Goal: Check status: Check status

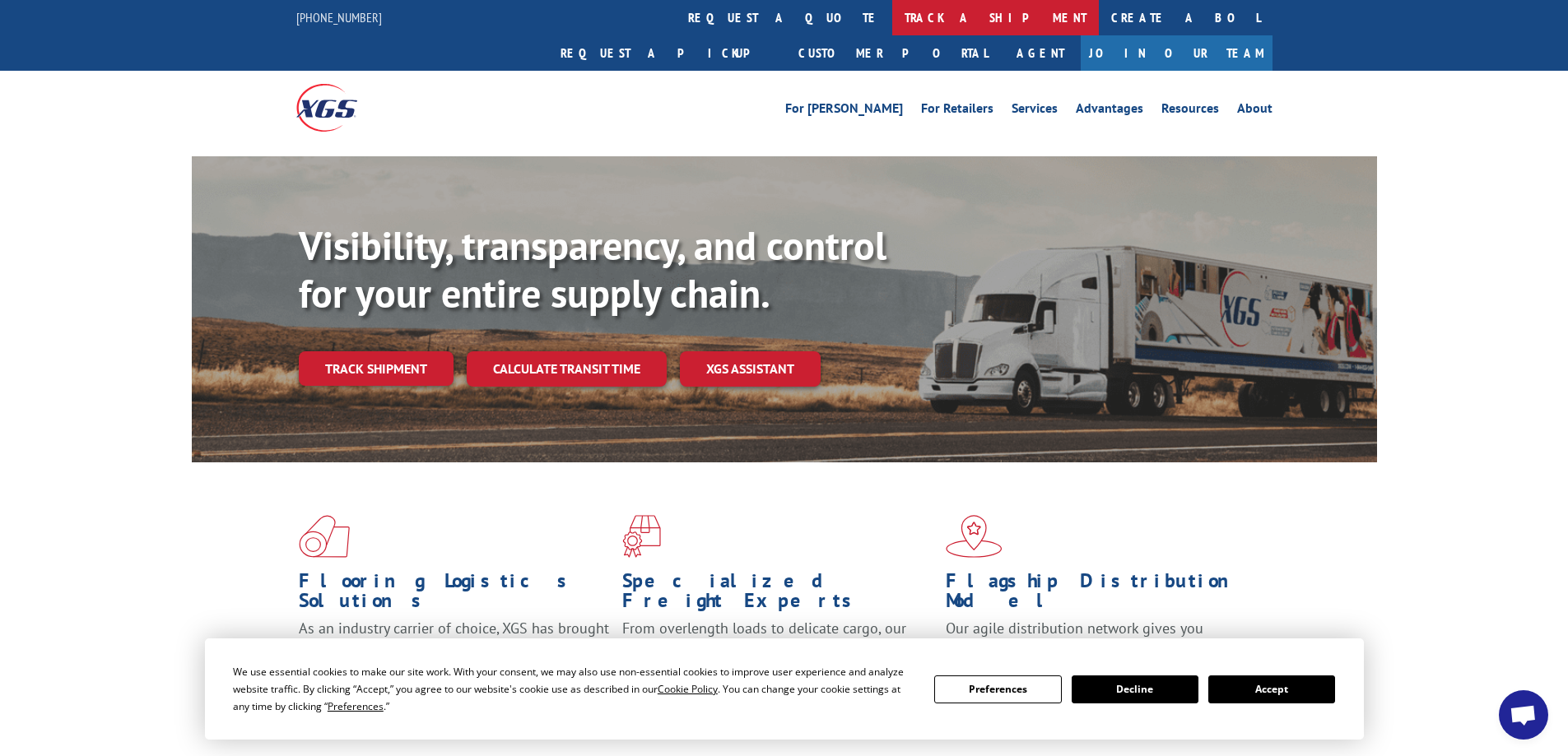
click at [892, 21] on link "track a shipment" at bounding box center [996, 18] width 207 height 35
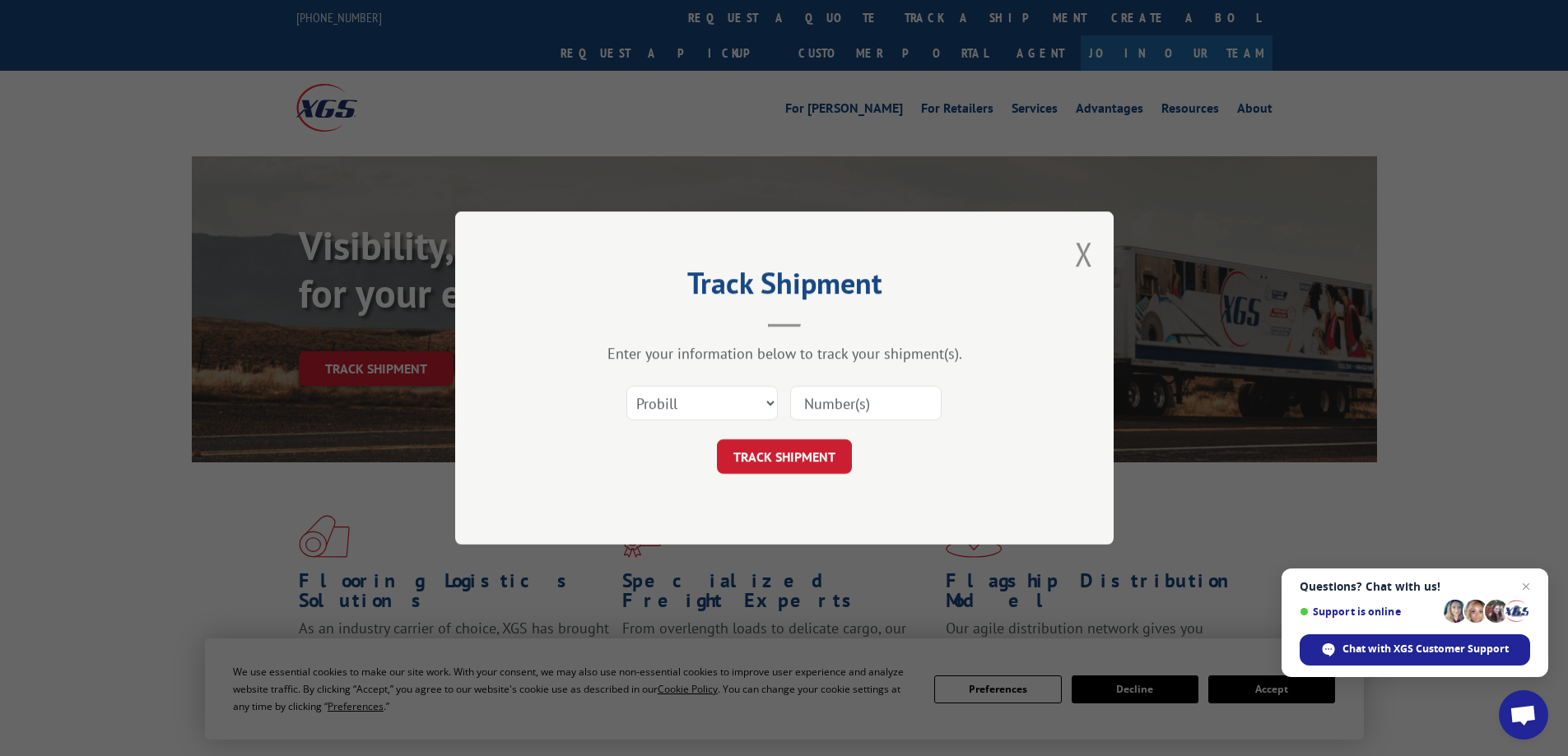
drag, startPoint x: 683, startPoint y: 401, endPoint x: 985, endPoint y: 486, distance: 313.7
click at [1013, 527] on div "Track Shipment Enter your information below to track your shipment(s). Select c…" at bounding box center [784, 378] width 658 height 334
paste input "2559452"
type input "2559452"
click at [752, 458] on button "TRACK SHIPMENT" at bounding box center [784, 457] width 135 height 34
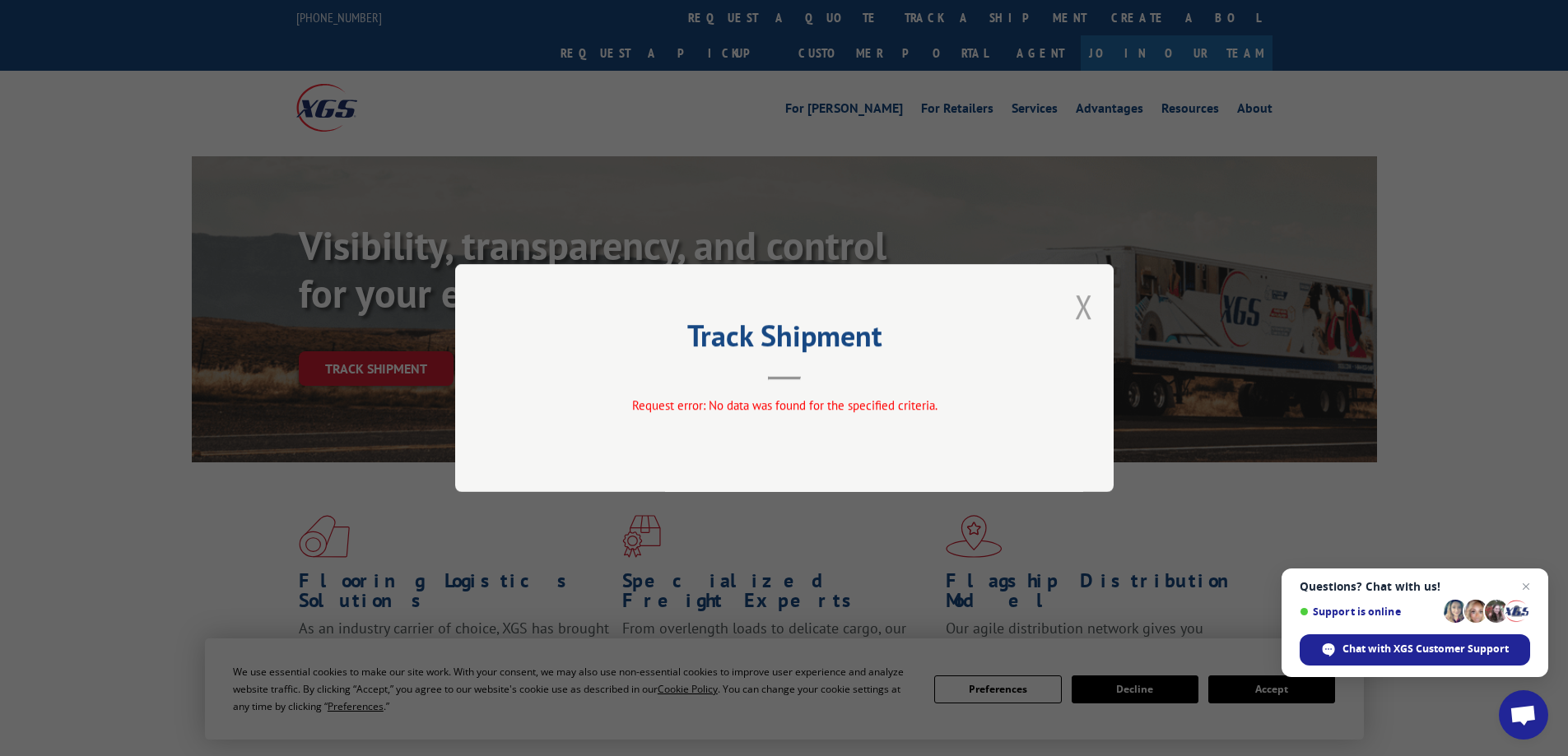
click at [1078, 306] on button "Close modal" at bounding box center [1083, 306] width 19 height 44
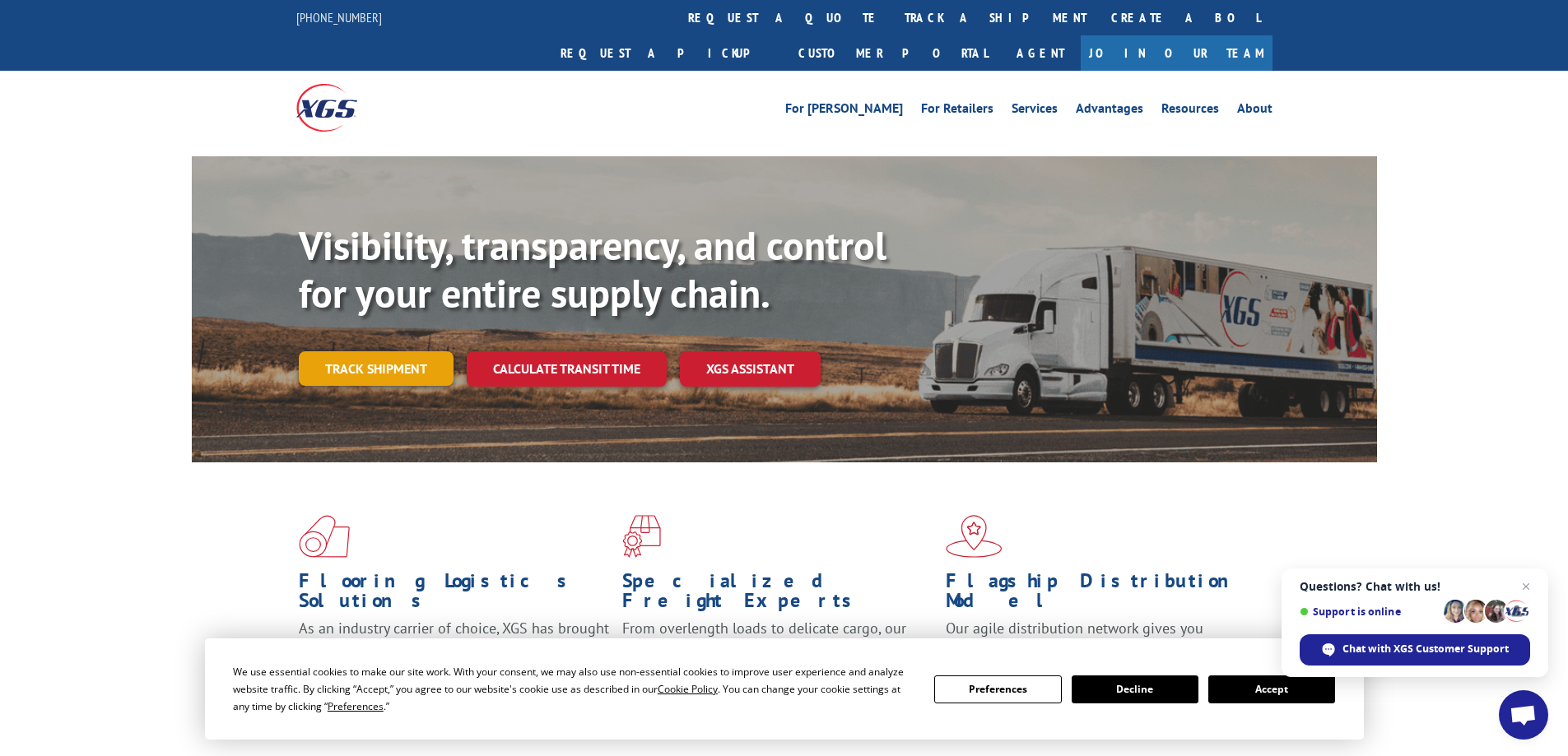
click at [409, 351] on link "Track shipment" at bounding box center [375, 368] width 155 height 34
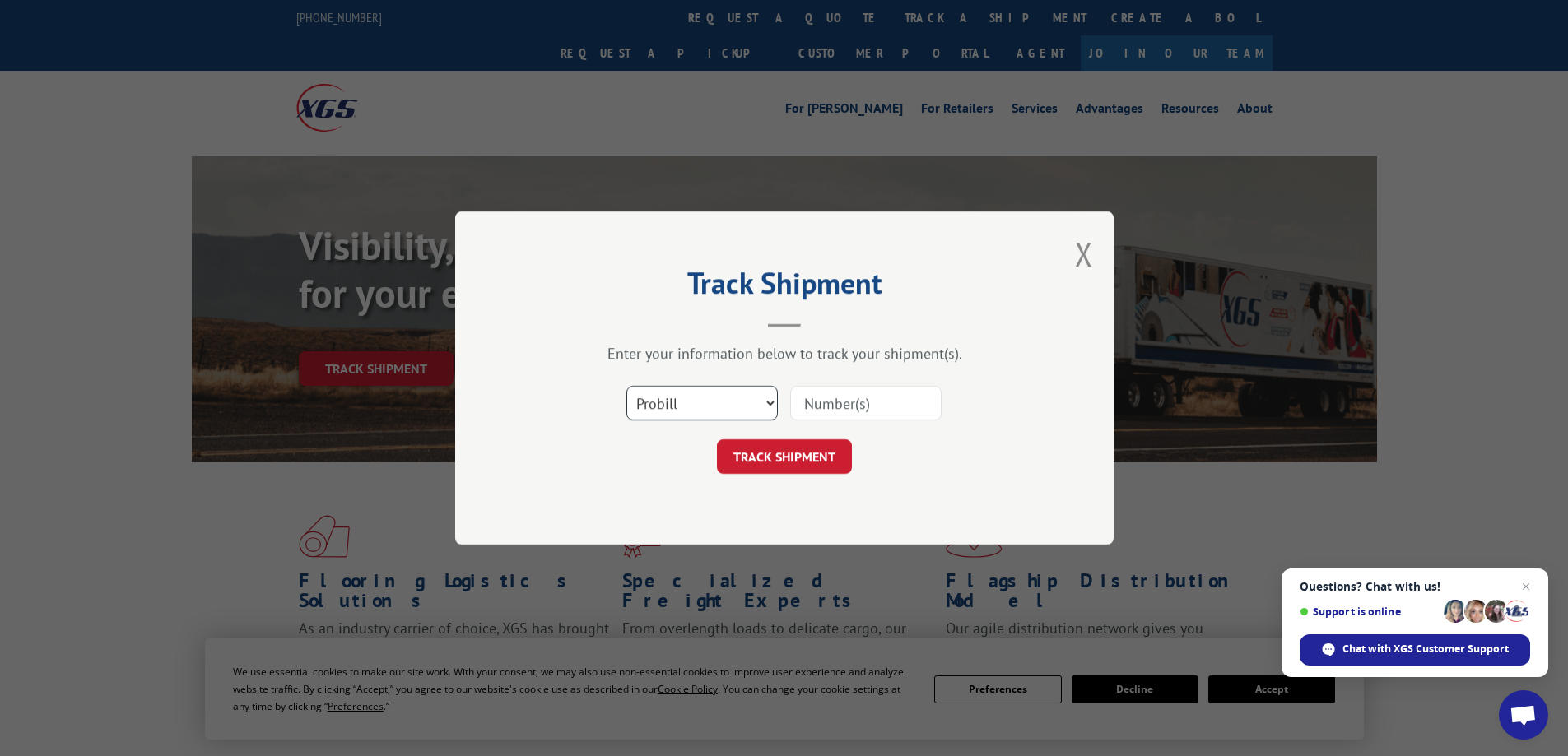
click at [740, 402] on select "Select category... Probill BOL PO" at bounding box center [701, 403] width 151 height 34
select select "bol"
click at [626, 386] on select "Select category... Probill BOL PO" at bounding box center [701, 403] width 151 height 34
paste input "2559452"
type input "2559452"
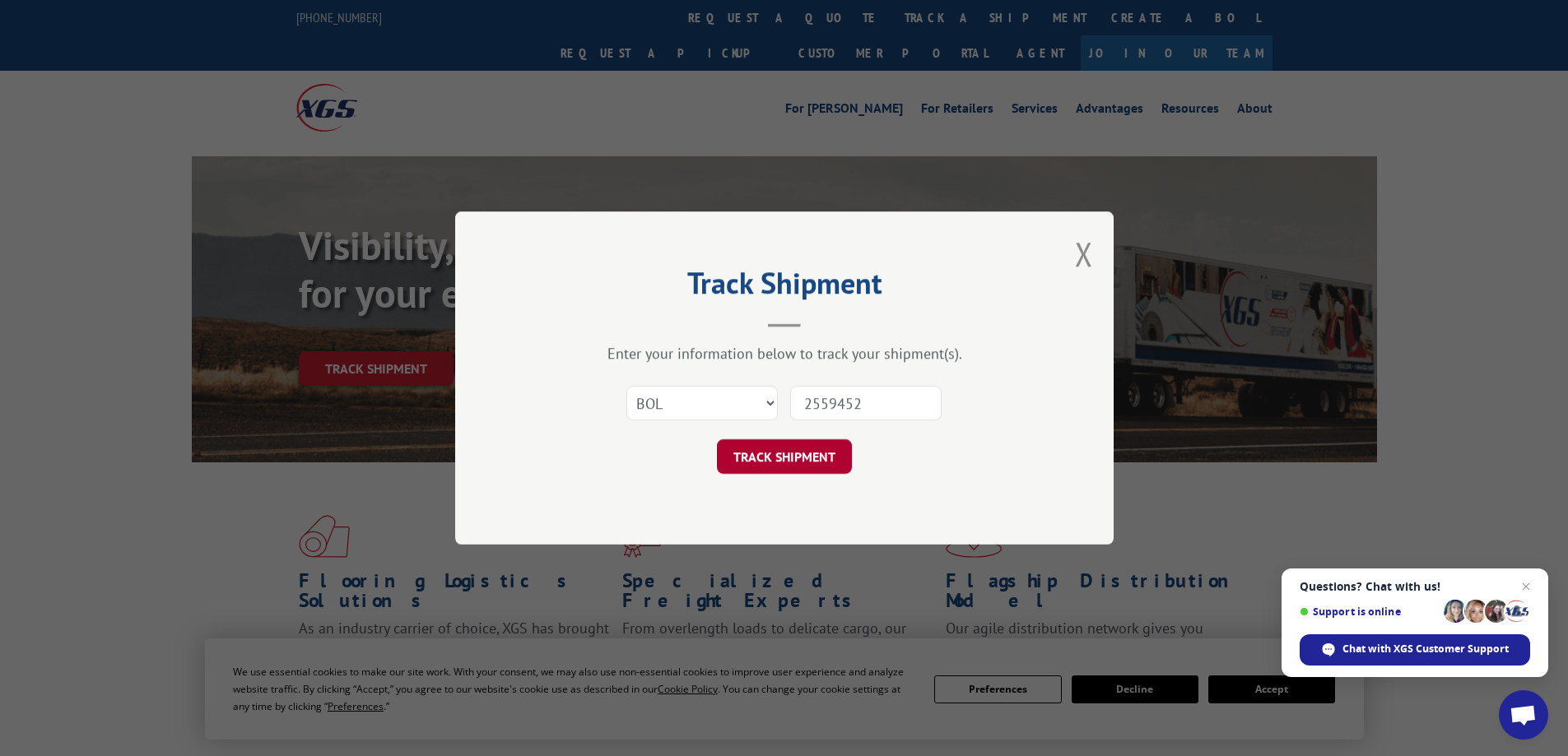
click at [788, 443] on button "TRACK SHIPMENT" at bounding box center [784, 457] width 135 height 34
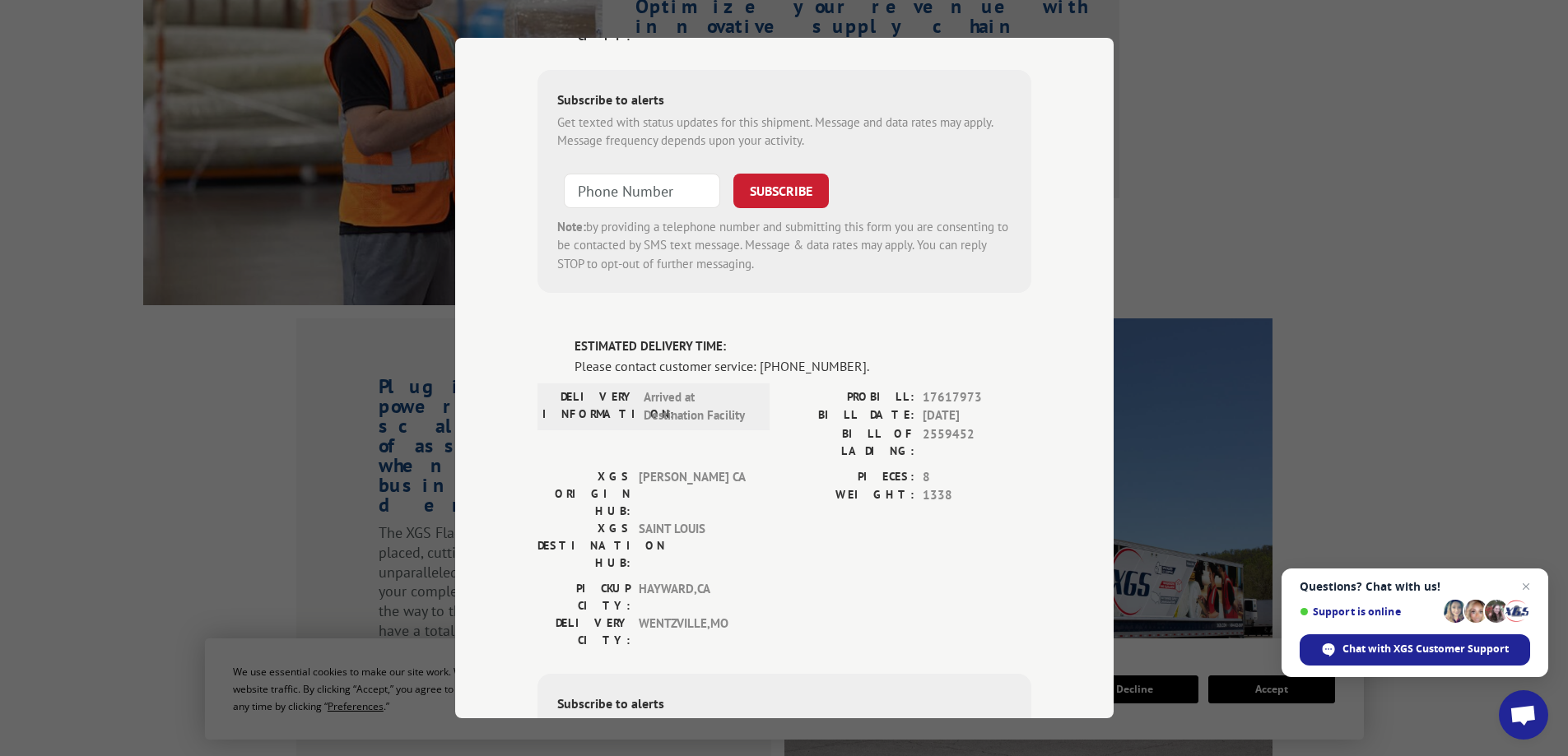
scroll to position [1564, 0]
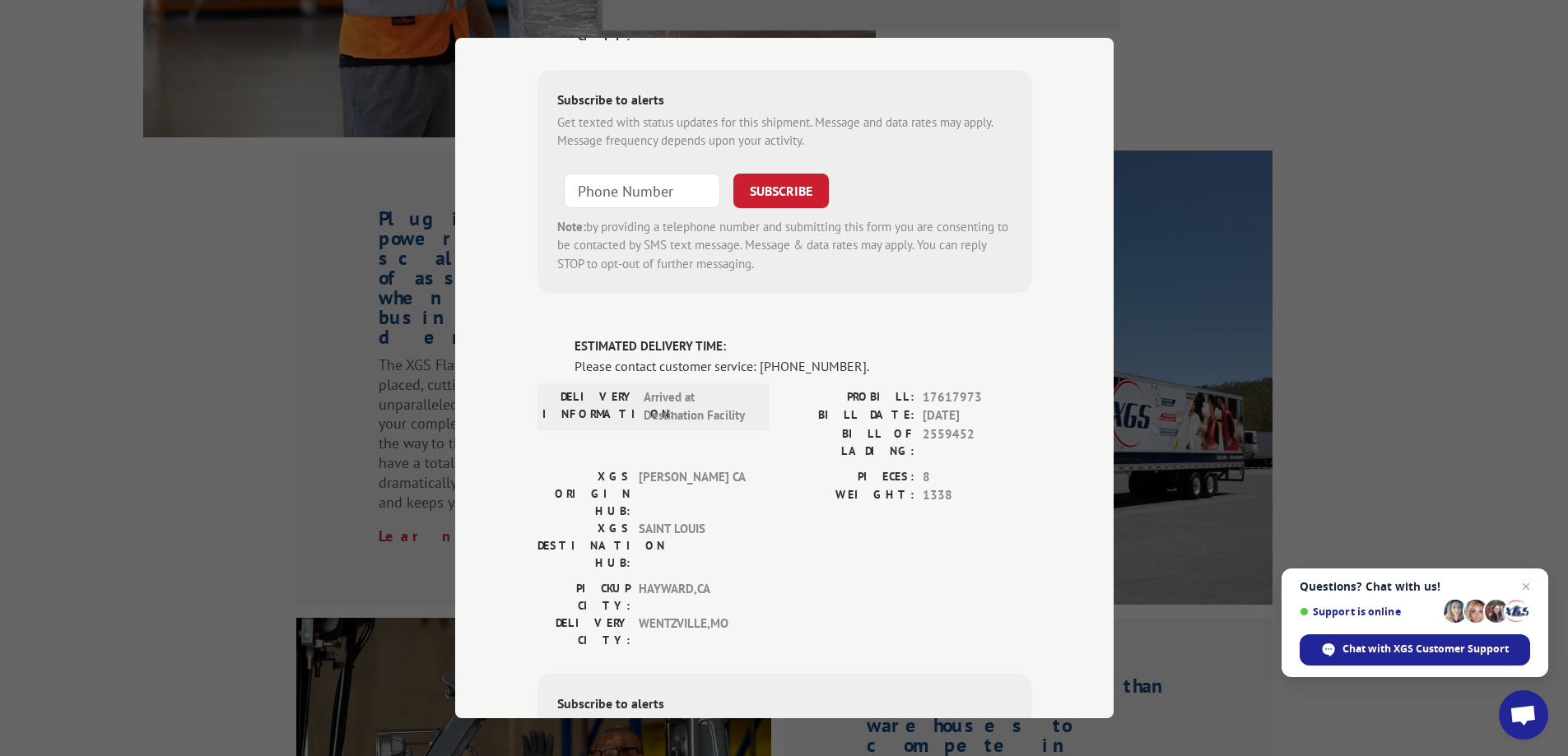
click at [1321, 108] on div "Track Shipment DELIVERED DELIVERY INFORMATION: PROBILL: 7049342 BILL DATE: [DAT…" at bounding box center [784, 378] width 1568 height 756
drag, startPoint x: 883, startPoint y: 194, endPoint x: 827, endPoint y: 424, distance: 236.7
click at [863, 247] on div "DELIVERED DELIVERY INFORMATION: PROBILL: 7049342 BILL DATE: [DATE] BILL OF LADI…" at bounding box center [784, 155] width 493 height 1572
